Goal: Information Seeking & Learning: Learn about a topic

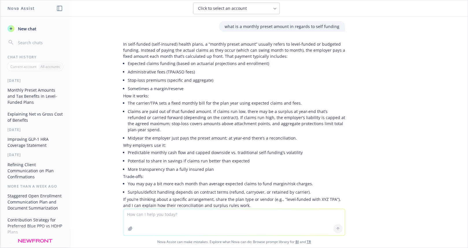
scroll to position [303, 0]
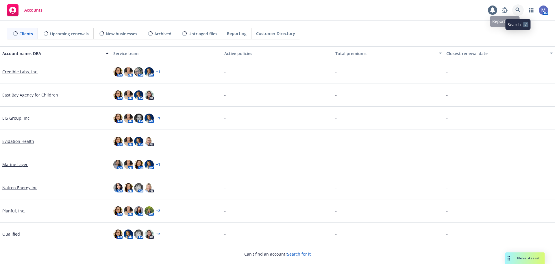
click at [519, 8] on icon at bounding box center [518, 10] width 5 height 5
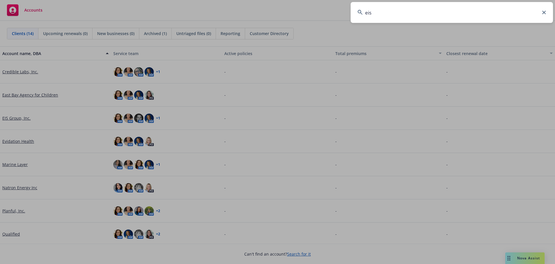
type input "eis"
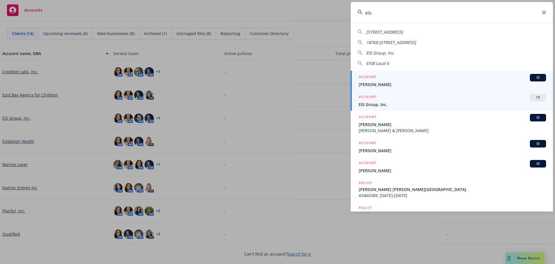
click at [377, 104] on span "EIS Group, Inc." at bounding box center [452, 104] width 187 height 6
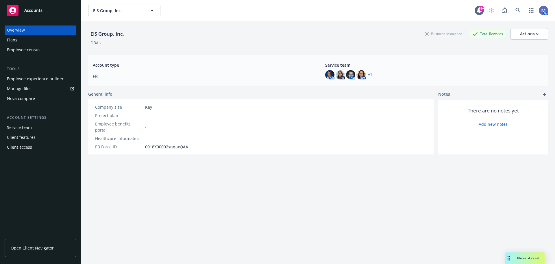
click at [22, 248] on span "Open Client Navigator" at bounding box center [32, 247] width 43 height 6
click at [31, 80] on div "Employee experience builder" at bounding box center [35, 78] width 57 height 9
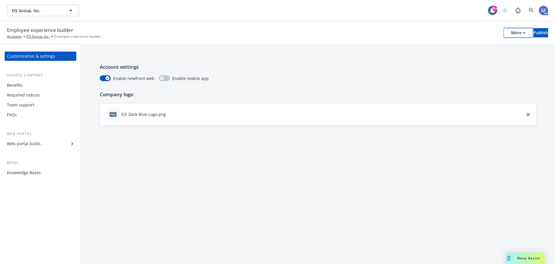
click at [504, 32] on button "More" at bounding box center [518, 32] width 28 height 9
click at [444, 45] on link "Copy preview link" at bounding box center [471, 46] width 86 height 12
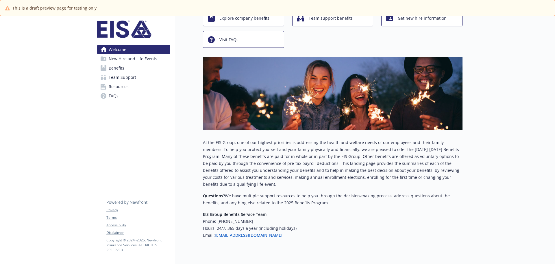
scroll to position [58, 0]
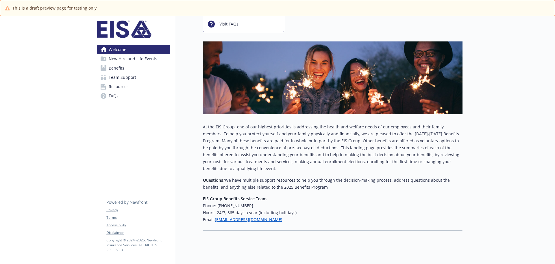
click at [118, 59] on span "New Hire and Life Events" at bounding box center [133, 58] width 49 height 9
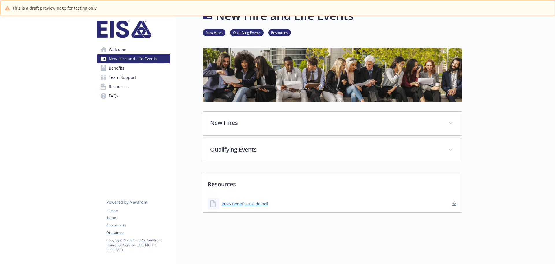
drag, startPoint x: 120, startPoint y: 69, endPoint x: 174, endPoint y: 80, distance: 54.6
click at [121, 69] on span "Benefits" at bounding box center [117, 67] width 16 height 9
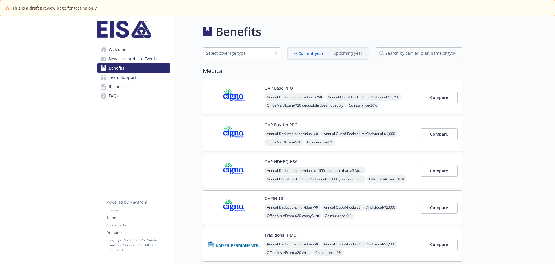
click at [123, 78] on span "Team Support" at bounding box center [122, 77] width 27 height 9
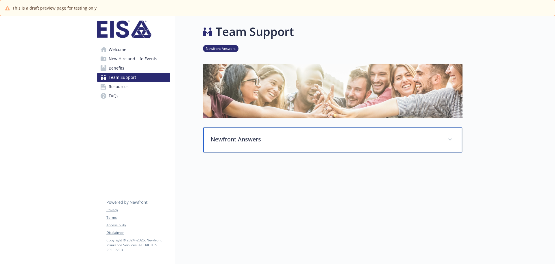
click at [233, 137] on p "Newfront Answers" at bounding box center [326, 139] width 230 height 9
click at [235, 139] on p "Newfront Answers" at bounding box center [326, 139] width 230 height 9
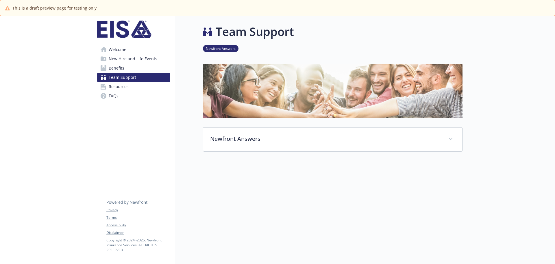
click at [124, 87] on span "Resources" at bounding box center [119, 86] width 20 height 9
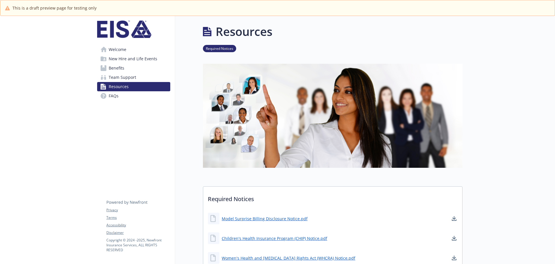
click at [118, 47] on span "Welcome" at bounding box center [118, 49] width 18 height 9
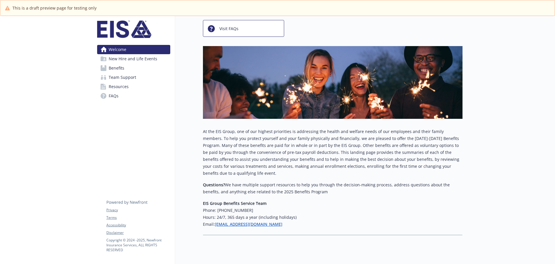
scroll to position [58, 0]
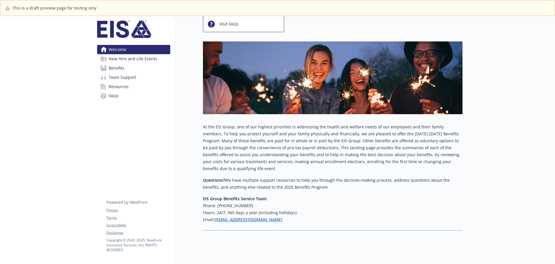
click at [138, 59] on span "New Hire and Life Events" at bounding box center [133, 58] width 49 height 9
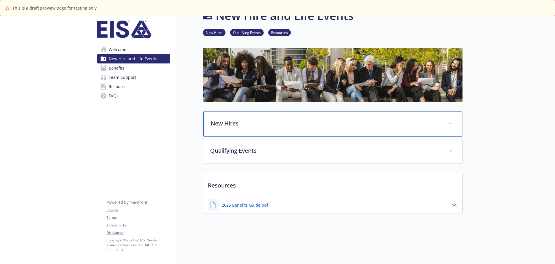
click at [223, 119] on p "New Hires" at bounding box center [326, 123] width 230 height 9
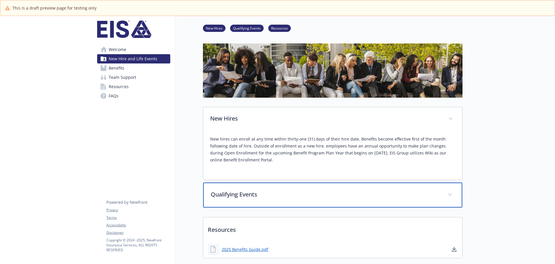
click at [230, 195] on p "Qualifying Events" at bounding box center [326, 194] width 230 height 9
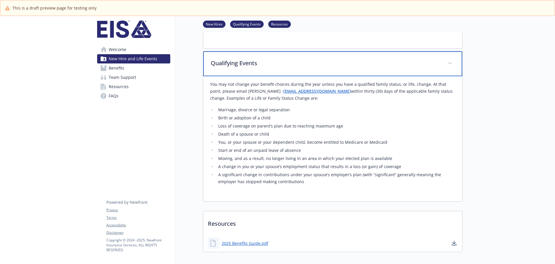
scroll to position [165, 0]
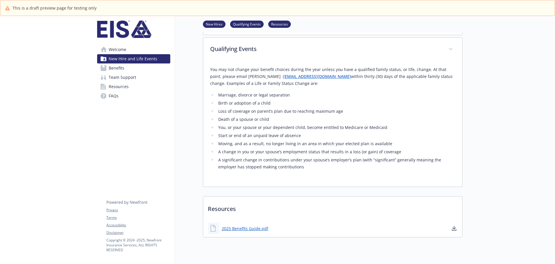
click at [119, 67] on span "Benefits" at bounding box center [117, 67] width 16 height 9
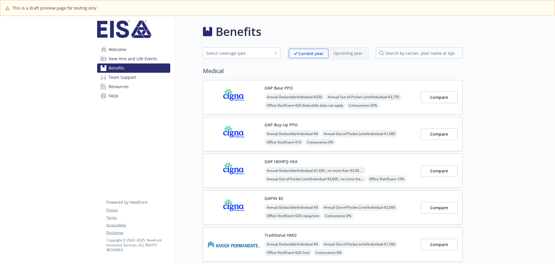
click at [238, 95] on img at bounding box center [234, 97] width 52 height 25
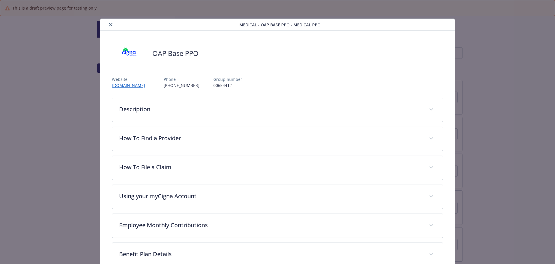
scroll to position [17, 0]
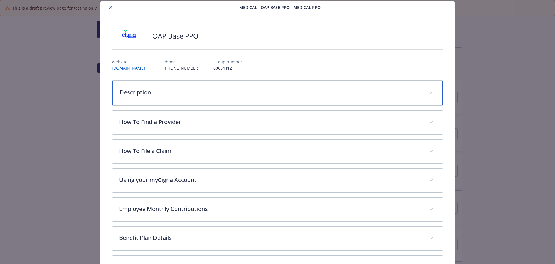
click at [139, 91] on p "Description" at bounding box center [271, 92] width 302 height 9
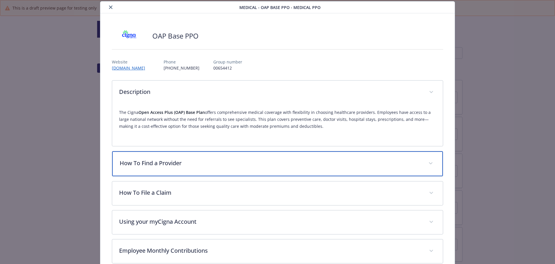
click at [153, 161] on p "How To Find a Provider" at bounding box center [271, 163] width 302 height 9
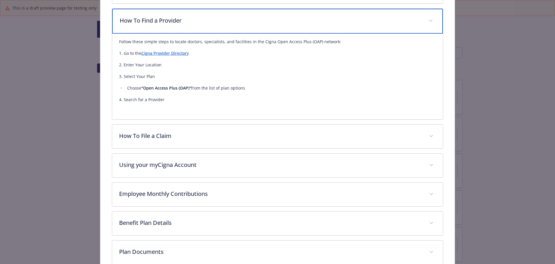
scroll to position [162, 0]
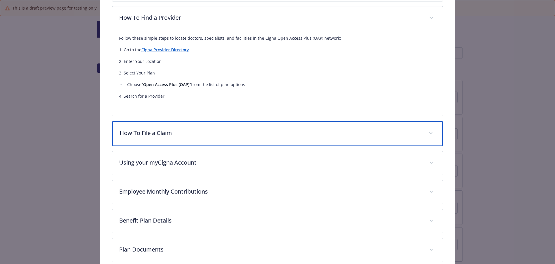
click at [150, 128] on div "How To File a Claim" at bounding box center [277, 133] width 331 height 25
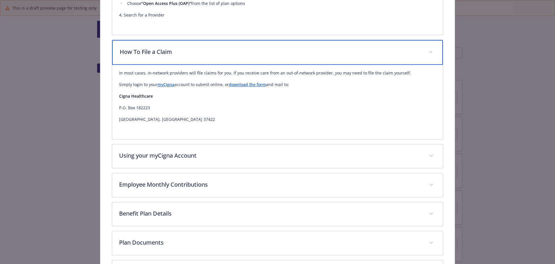
scroll to position [249, 0]
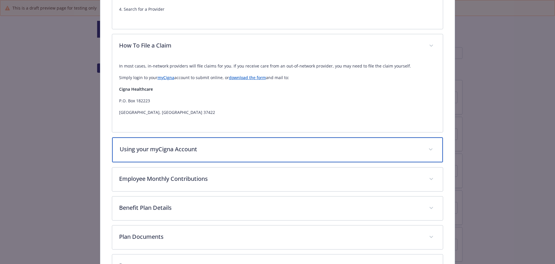
click at [165, 147] on p "Using your myCigna Account" at bounding box center [271, 149] width 302 height 9
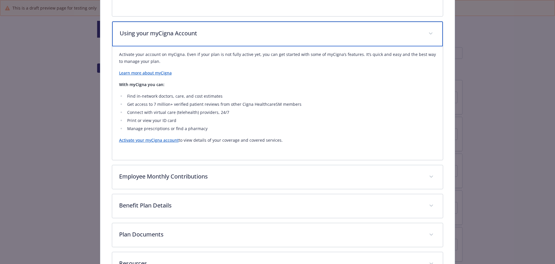
scroll to position [409, 0]
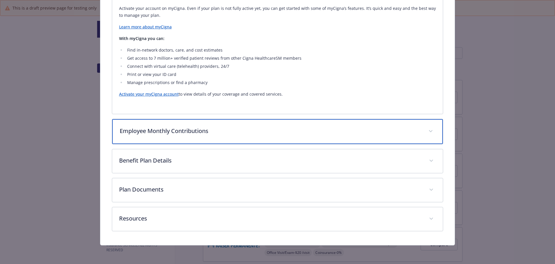
click at [173, 131] on p "Employee Monthly Contributions" at bounding box center [271, 130] width 302 height 9
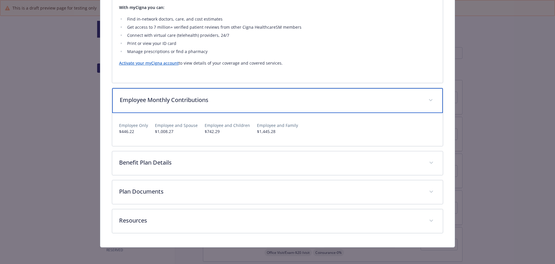
scroll to position [442, 0]
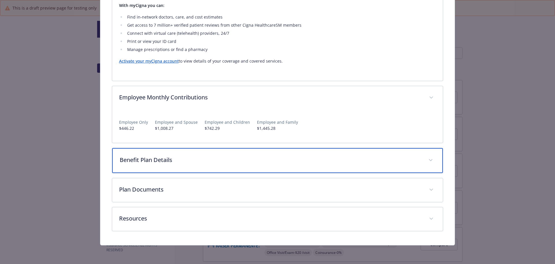
click at [152, 161] on p "Benefit Plan Details" at bounding box center [271, 159] width 302 height 9
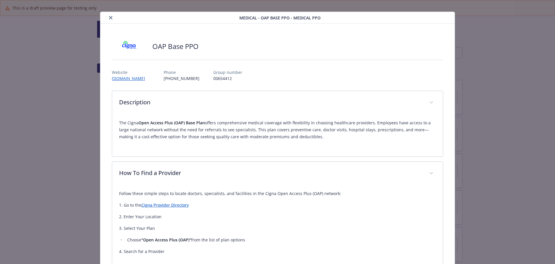
scroll to position [0, 0]
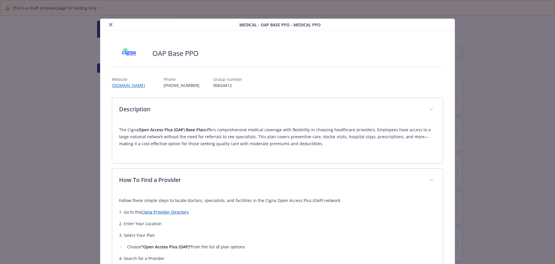
click at [109, 24] on icon "close" at bounding box center [110, 24] width 3 height 3
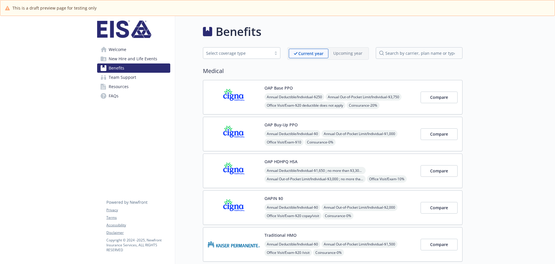
click at [116, 51] on span "Welcome" at bounding box center [118, 49] width 18 height 9
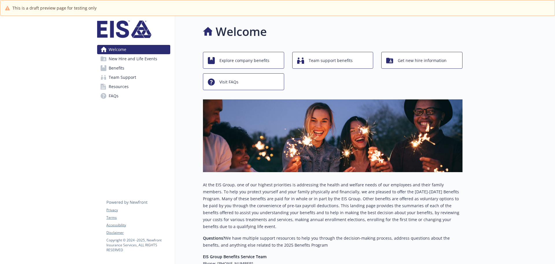
click at [146, 60] on span "New Hire and Life Events" at bounding box center [133, 58] width 49 height 9
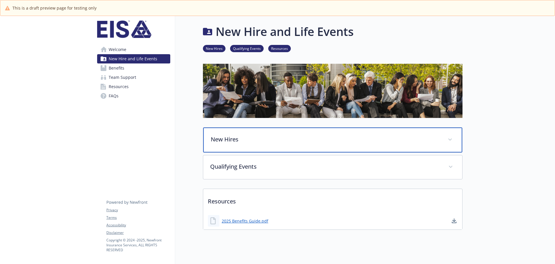
click at [223, 139] on p "New Hires" at bounding box center [326, 139] width 230 height 9
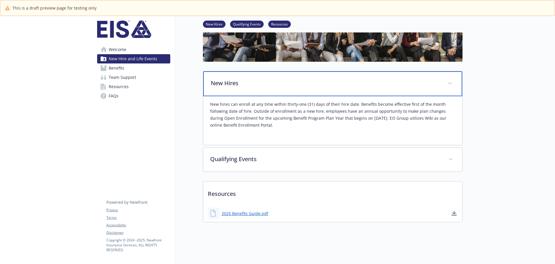
scroll to position [60, 0]
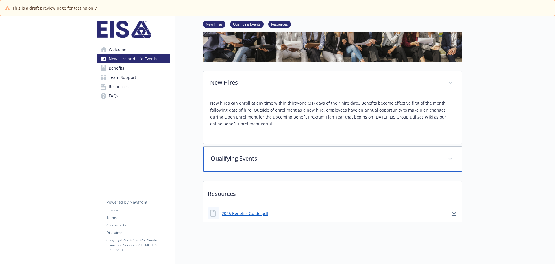
click at [242, 156] on p "Qualifying Events" at bounding box center [326, 158] width 230 height 9
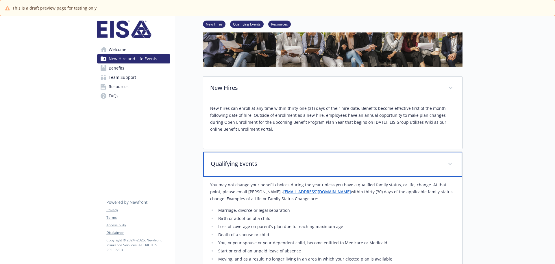
scroll to position [32, 0]
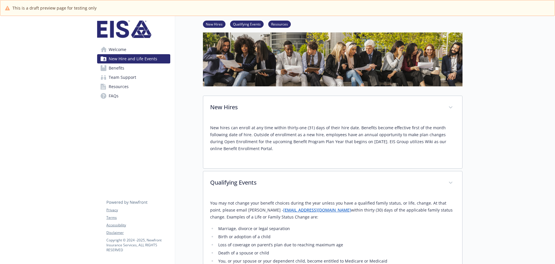
click at [111, 96] on span "FAQs" at bounding box center [114, 95] width 10 height 9
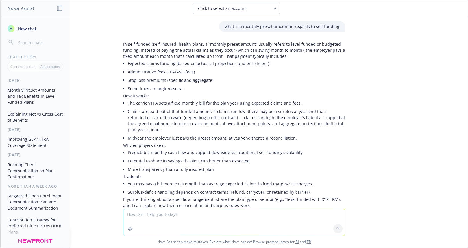
scroll to position [303, 0]
